Goal: Task Accomplishment & Management: Manage account settings

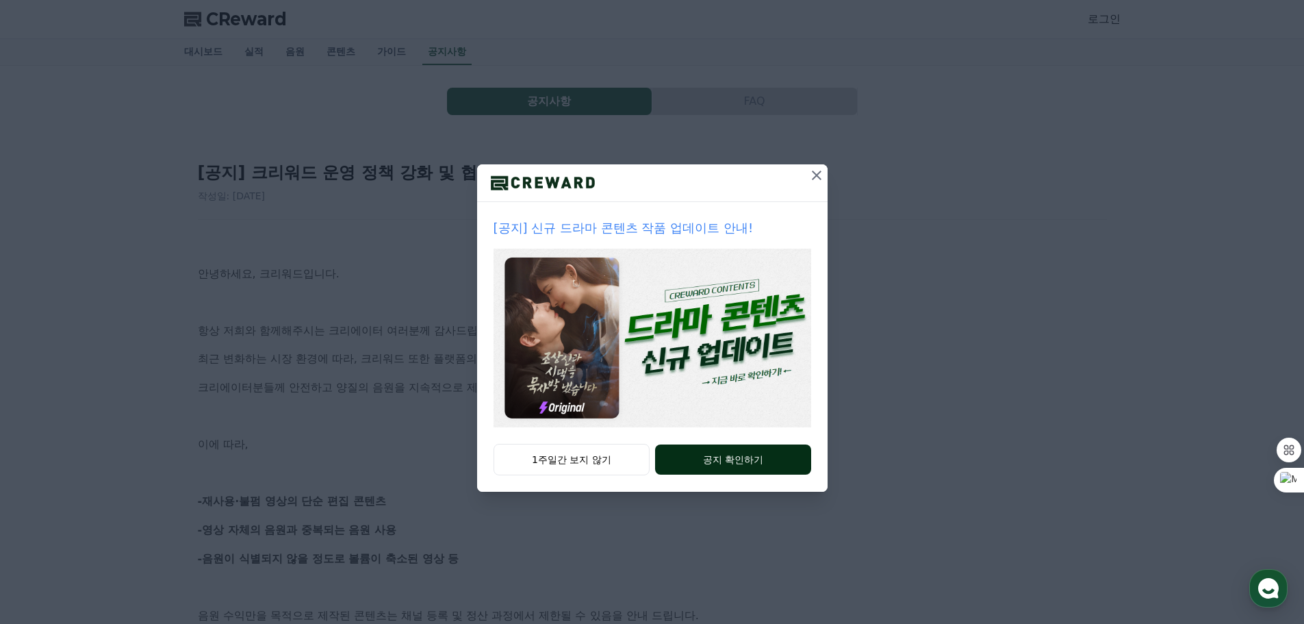
click at [732, 462] on button "공지 확인하기" at bounding box center [732, 459] width 155 height 30
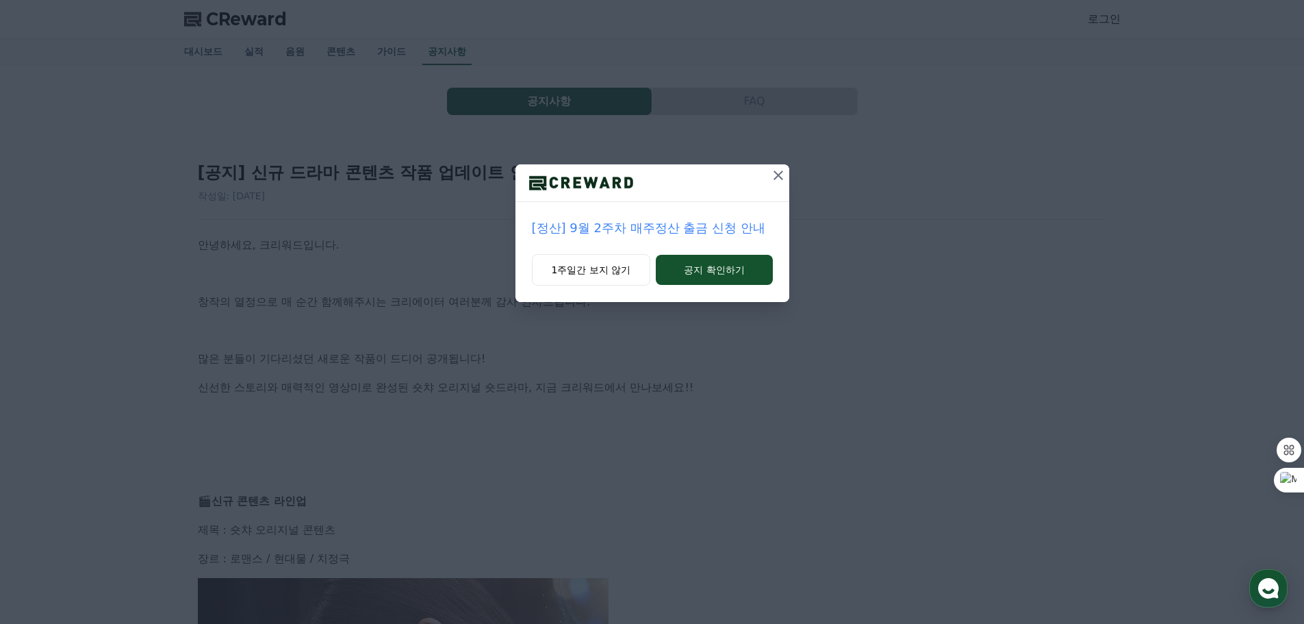
click at [783, 172] on icon at bounding box center [778, 175] width 16 height 16
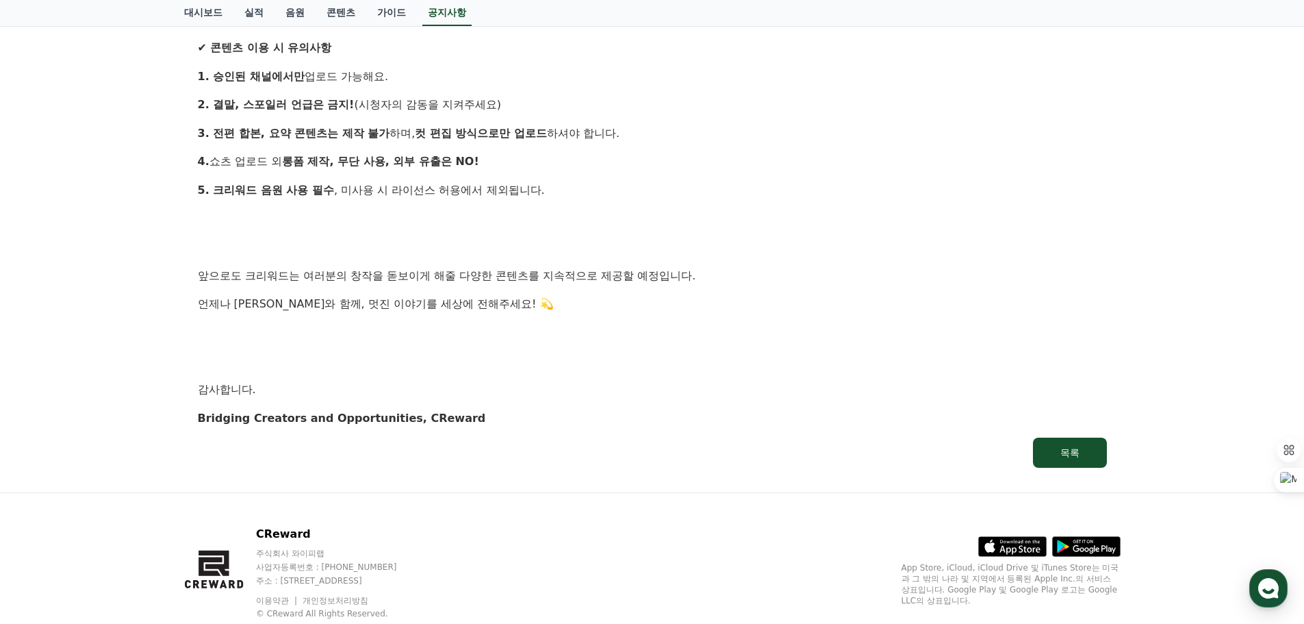
scroll to position [1340, 0]
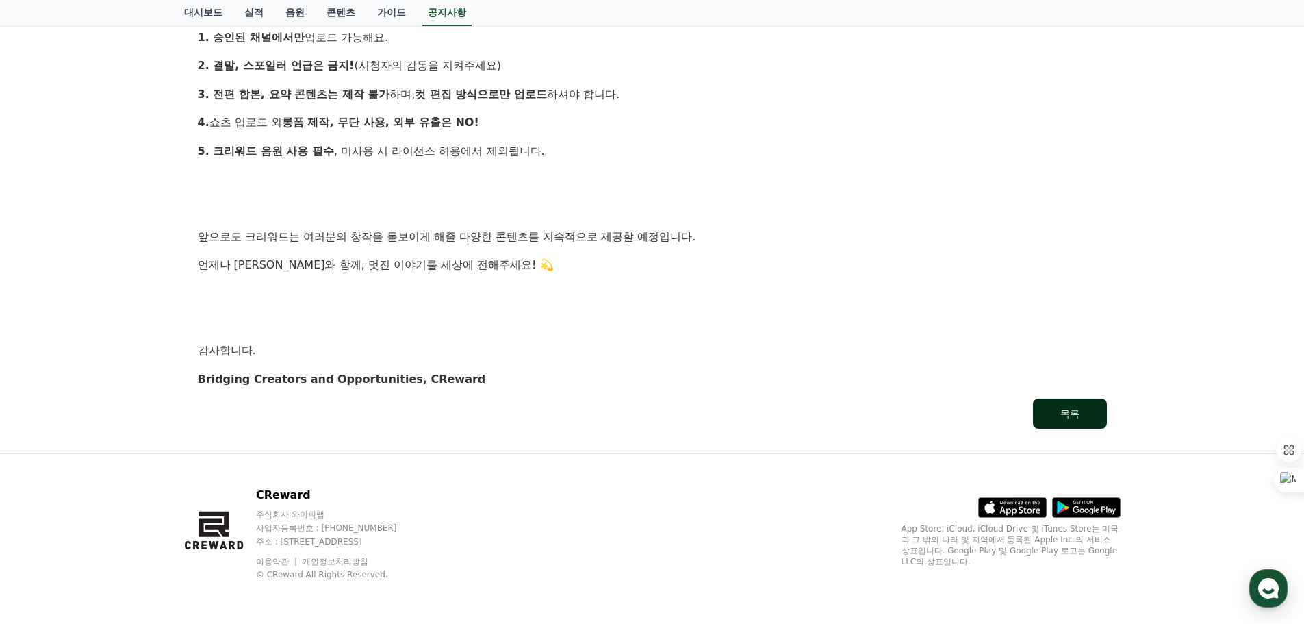
click at [1047, 408] on button "목록" at bounding box center [1070, 413] width 74 height 30
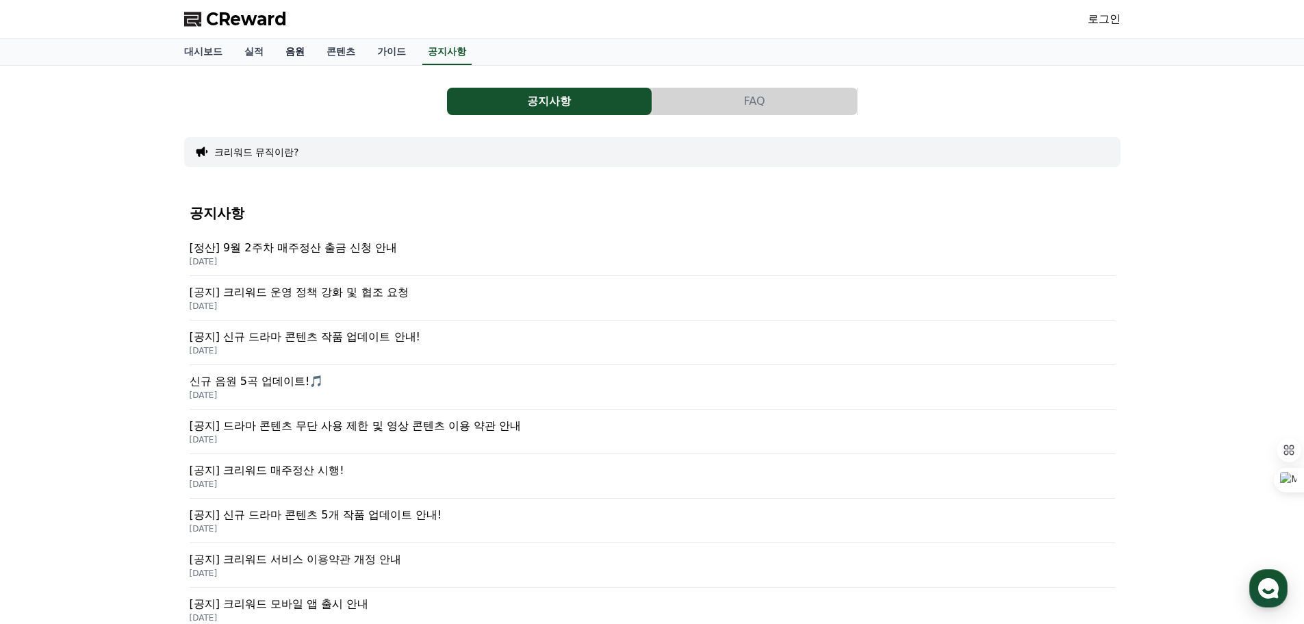
click at [294, 52] on link "음원" at bounding box center [294, 52] width 41 height 26
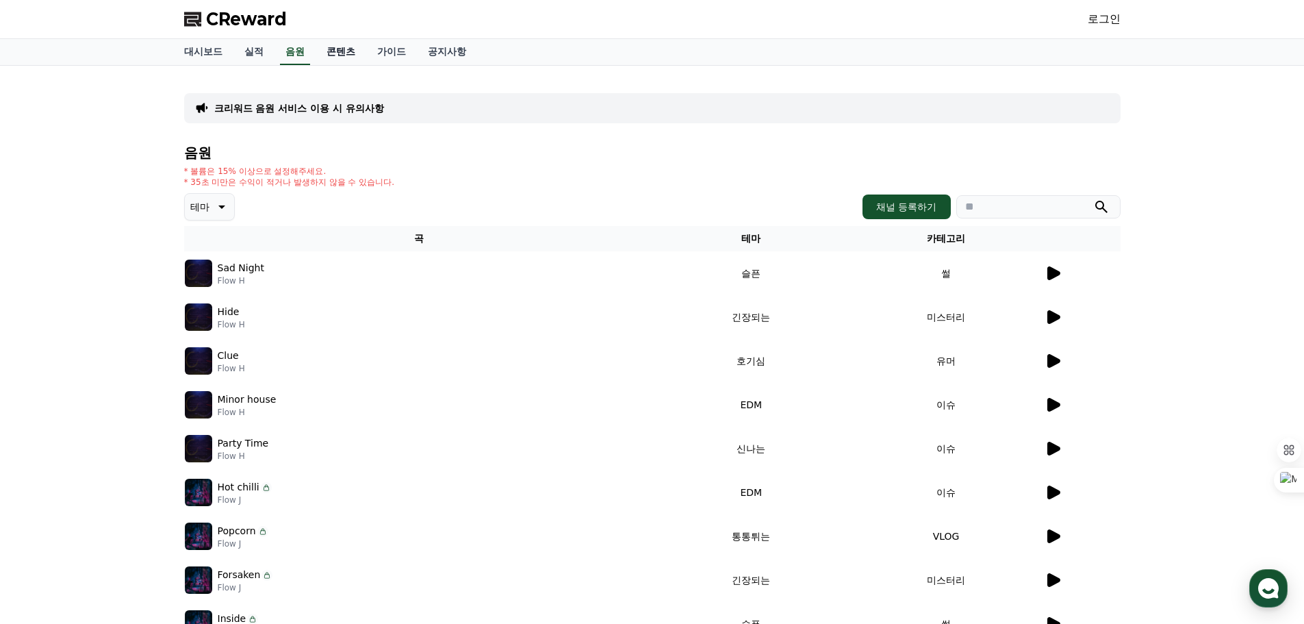
click at [341, 55] on link "콘텐츠" at bounding box center [341, 52] width 51 height 26
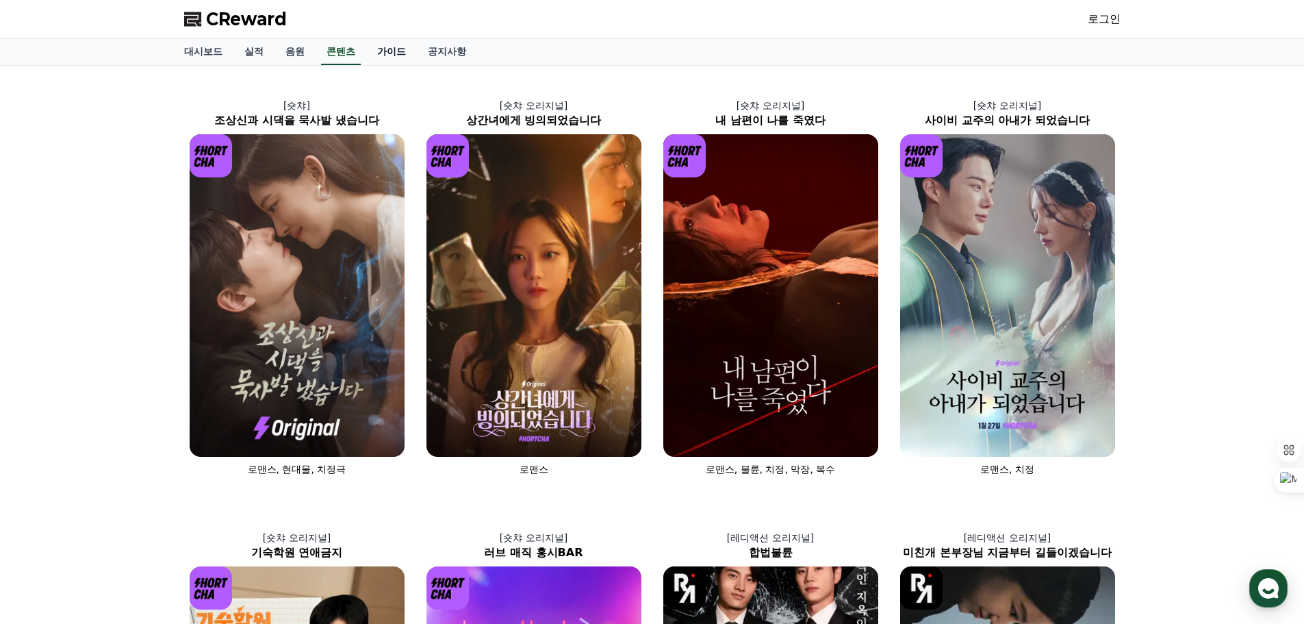
click at [392, 51] on link "가이드" at bounding box center [391, 52] width 51 height 26
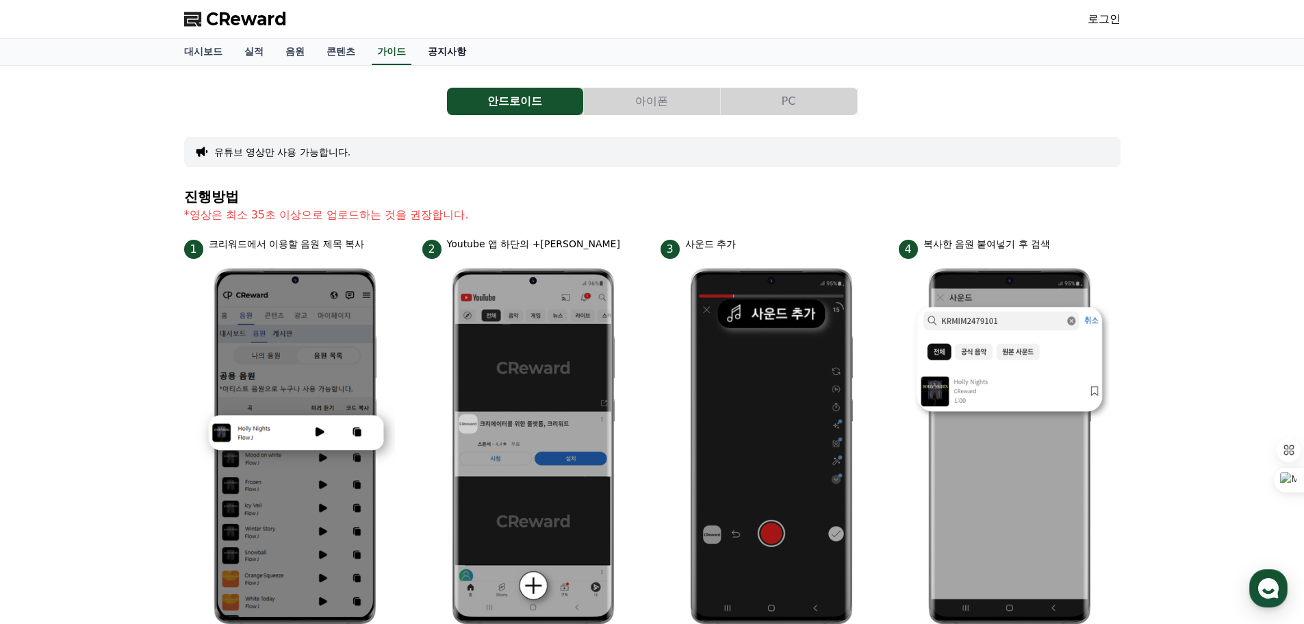
click at [441, 55] on link "공지사항" at bounding box center [447, 52] width 60 height 26
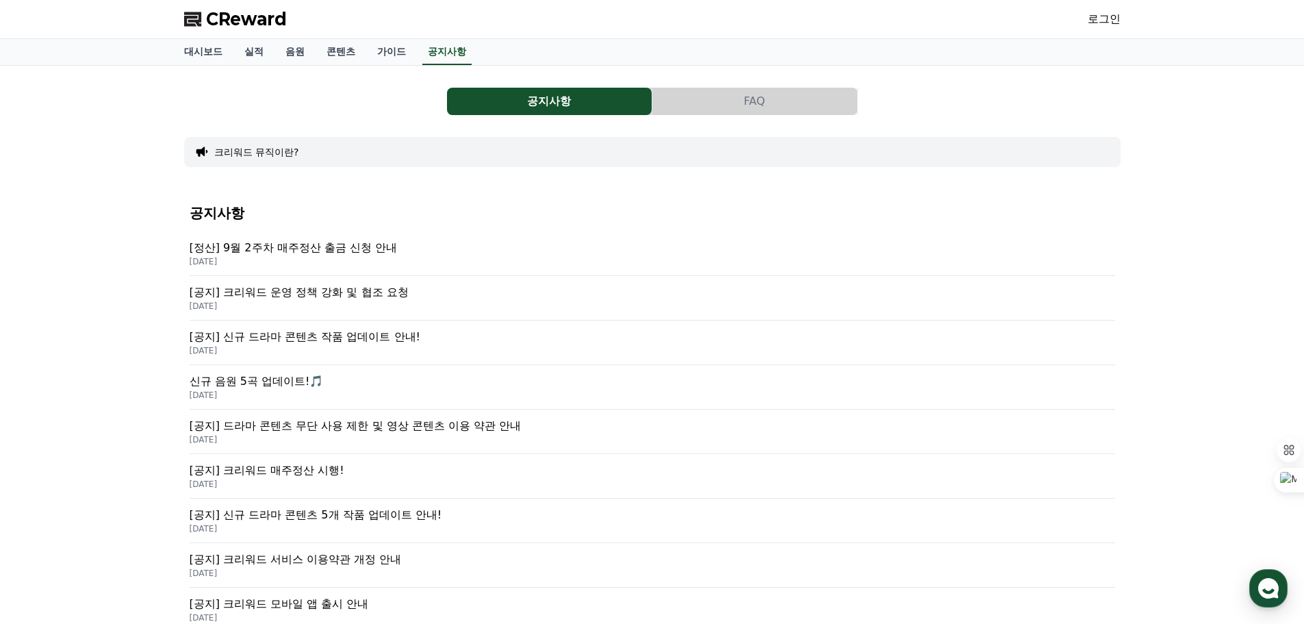
click at [1110, 22] on link "로그인" at bounding box center [1104, 19] width 33 height 16
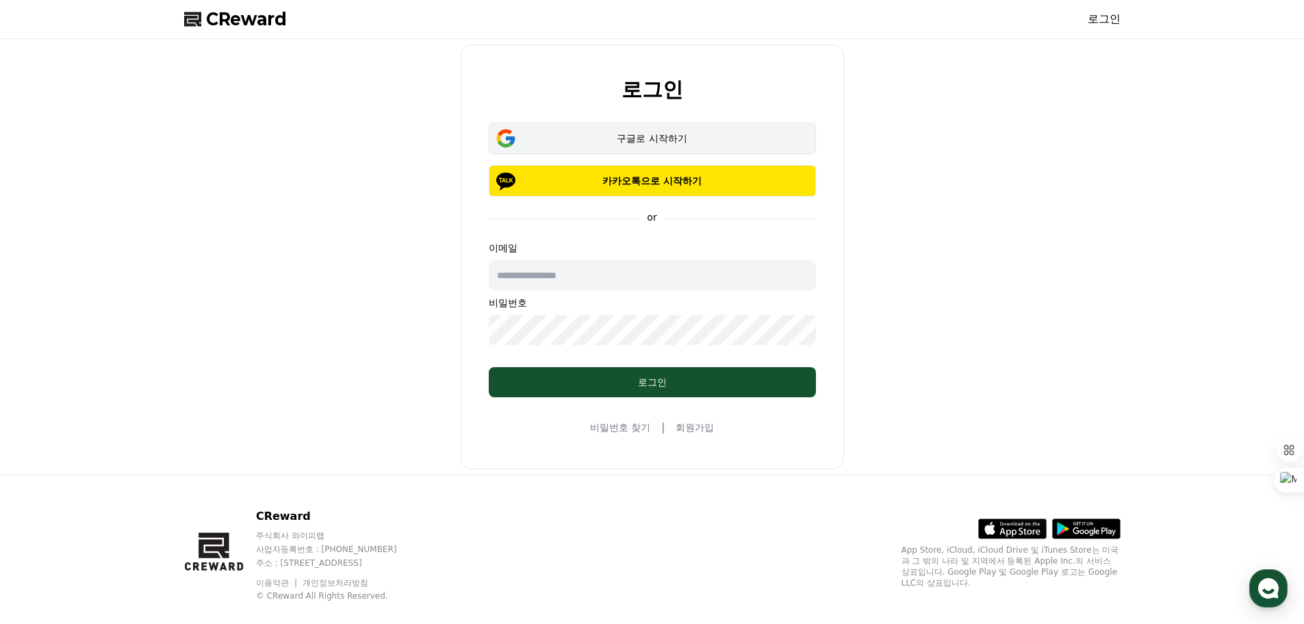
click at [639, 142] on div "구글로 시작하기" at bounding box center [652, 138] width 287 height 14
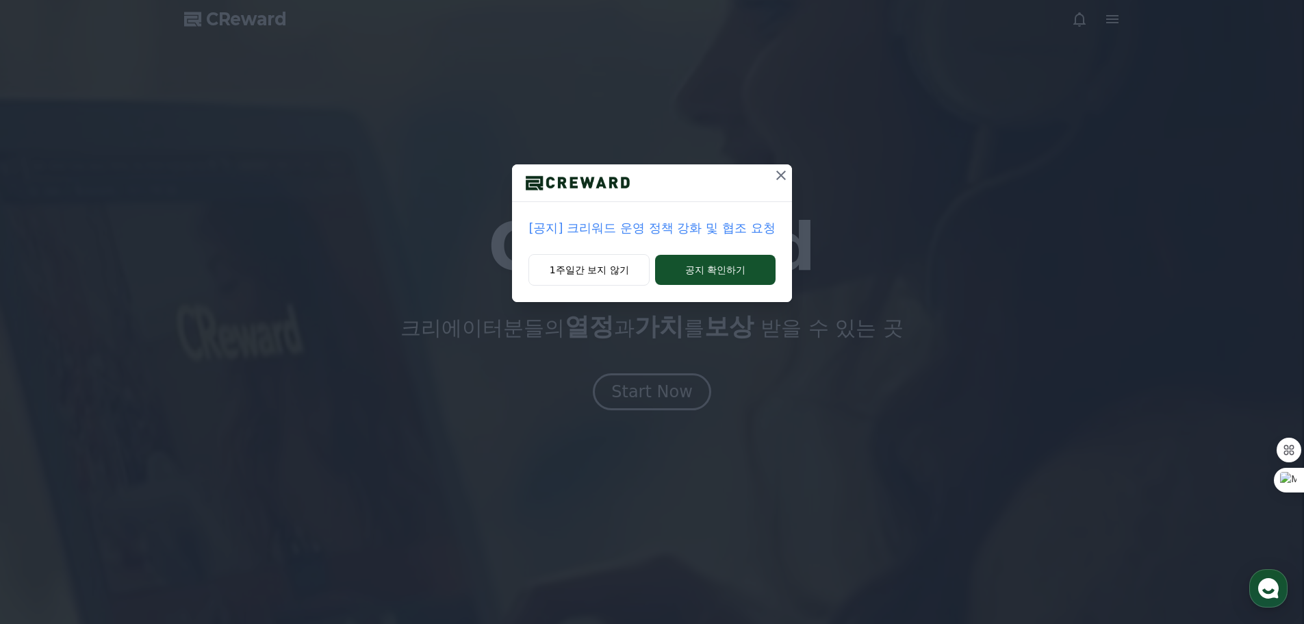
click at [778, 173] on icon at bounding box center [781, 175] width 10 height 10
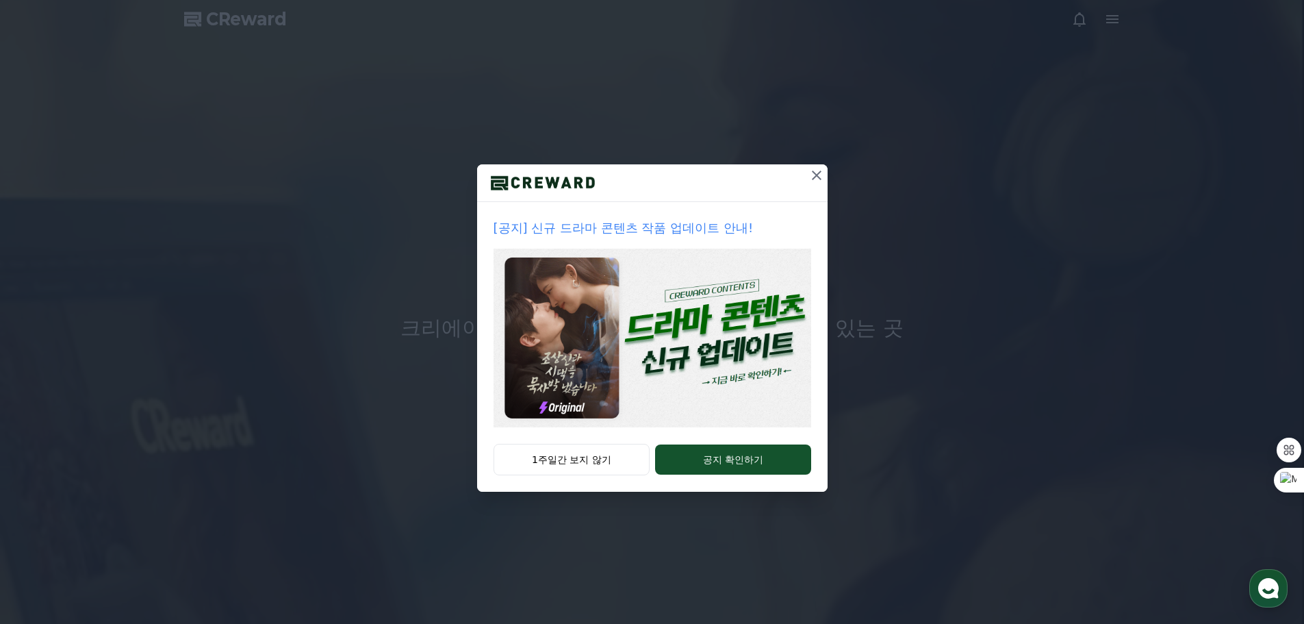
click at [815, 172] on icon at bounding box center [816, 175] width 16 height 16
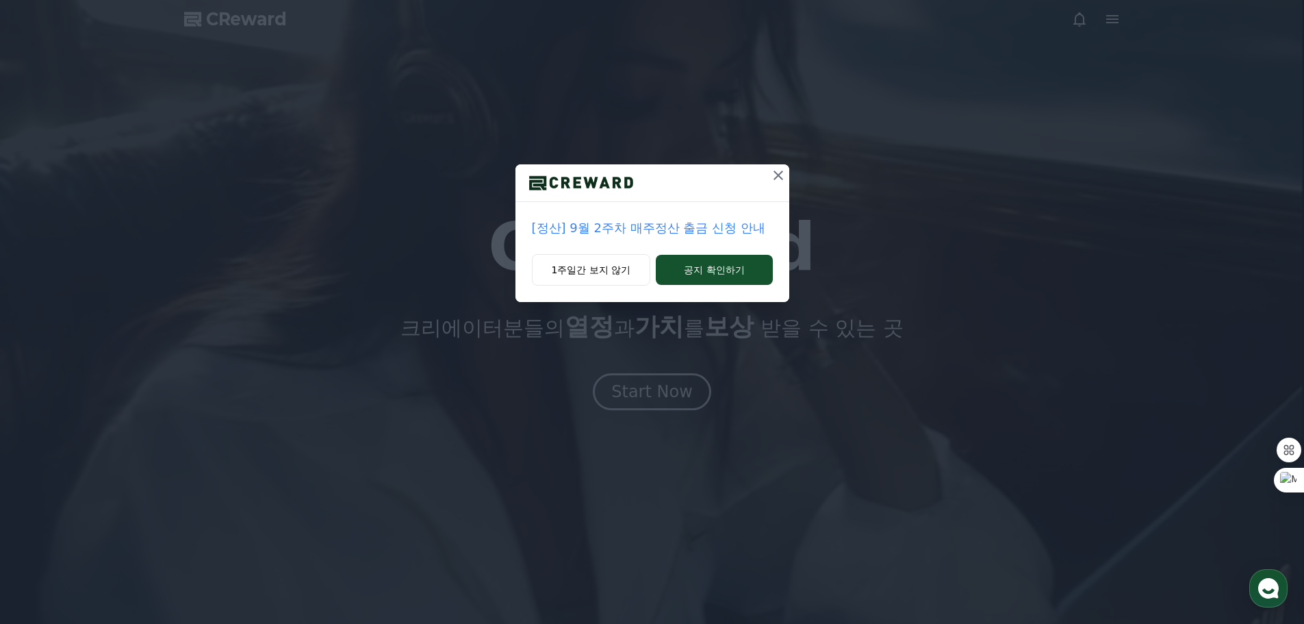
click at [776, 177] on icon at bounding box center [778, 175] width 10 height 10
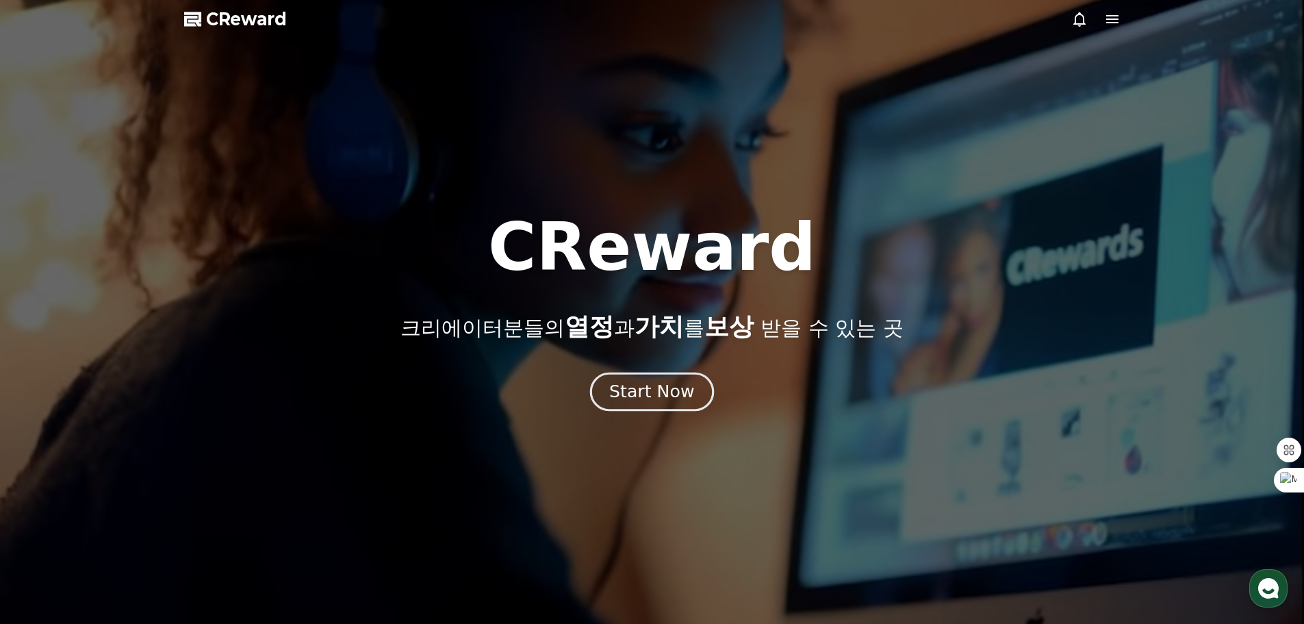
click at [667, 392] on div "Start Now" at bounding box center [651, 391] width 85 height 23
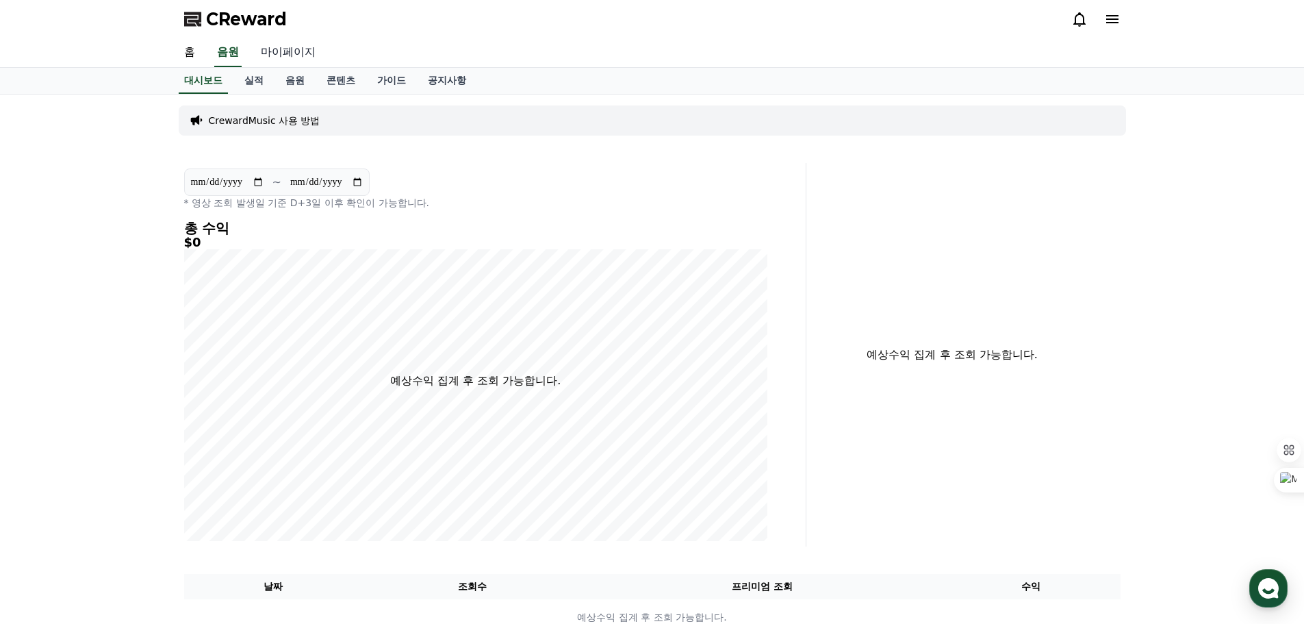
click at [278, 47] on link "마이페이지" at bounding box center [288, 52] width 77 height 29
select select "**********"
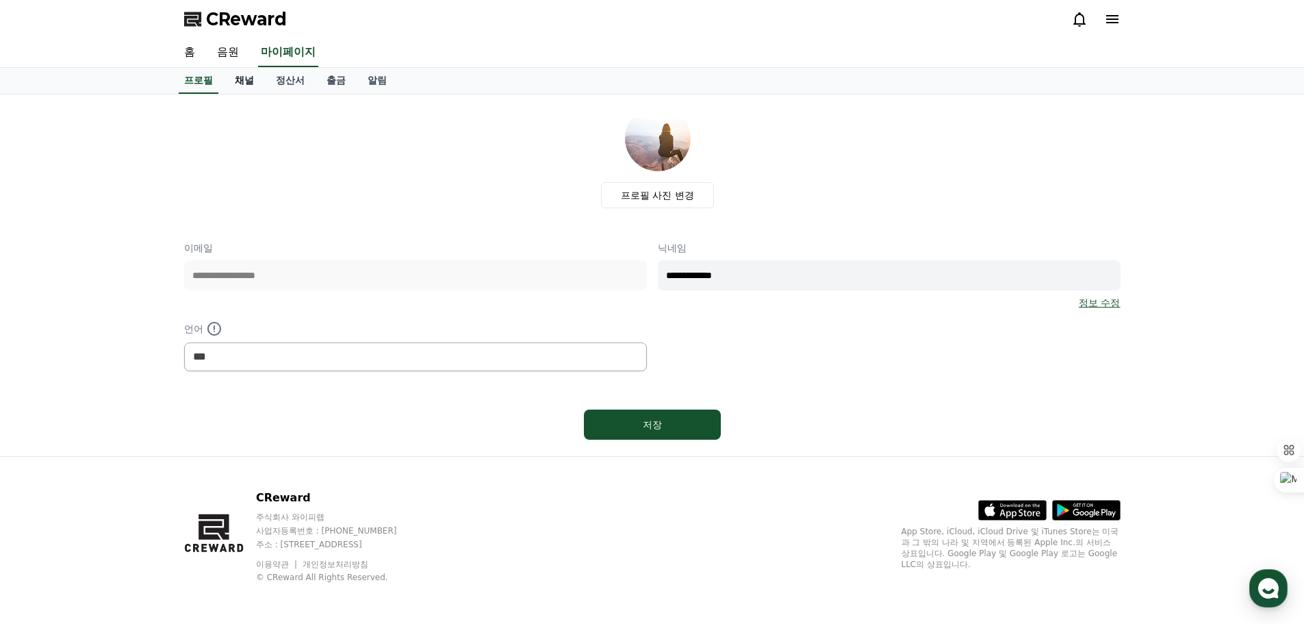
click at [238, 79] on link "채널" at bounding box center [244, 81] width 41 height 26
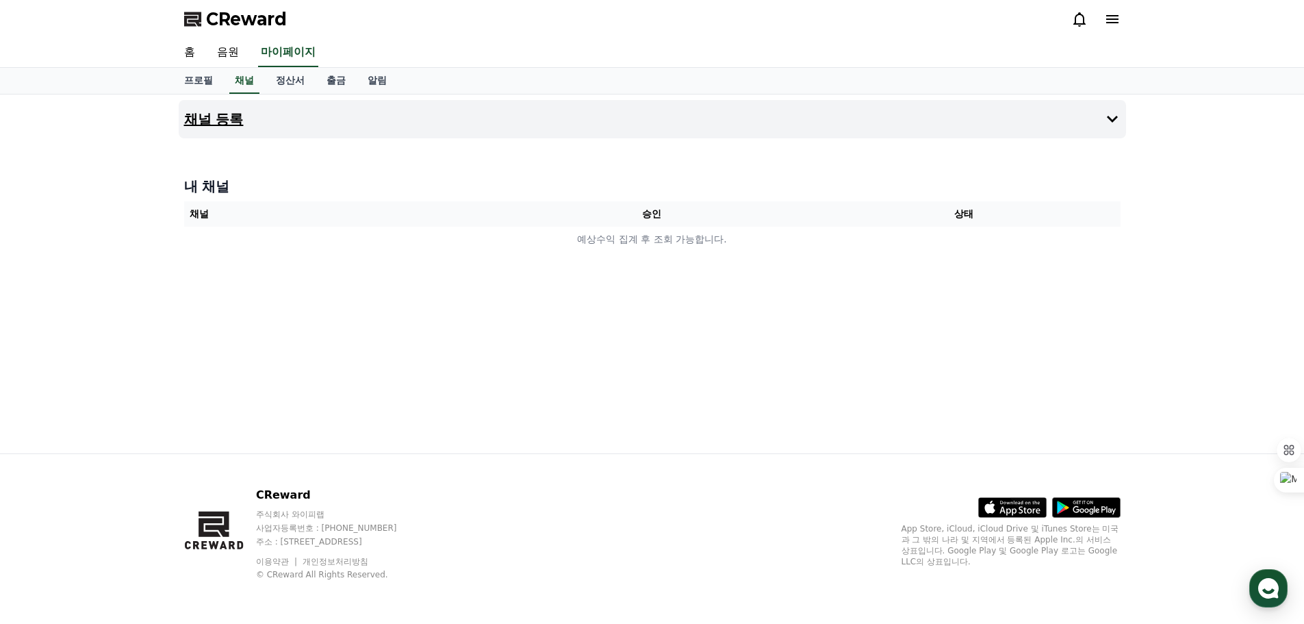
click at [222, 114] on h4 "채널 등록" at bounding box center [214, 119] width 60 height 15
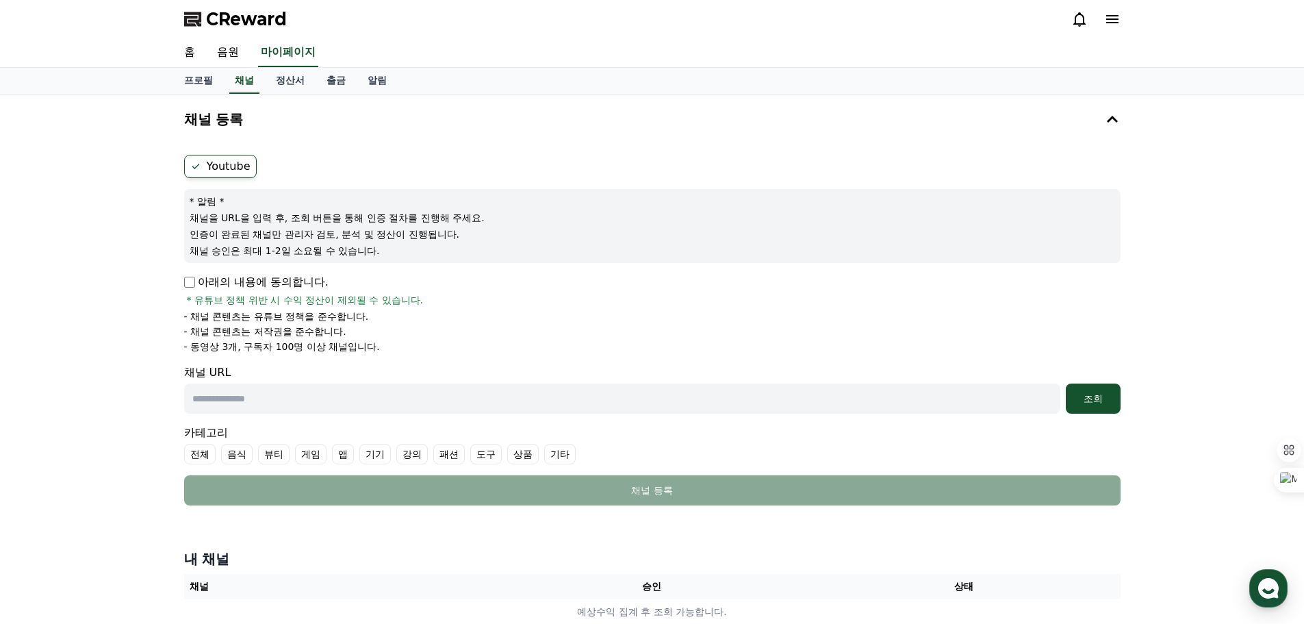
click at [255, 398] on input "text" at bounding box center [622, 398] width 876 height 30
